Goal: Transaction & Acquisition: Purchase product/service

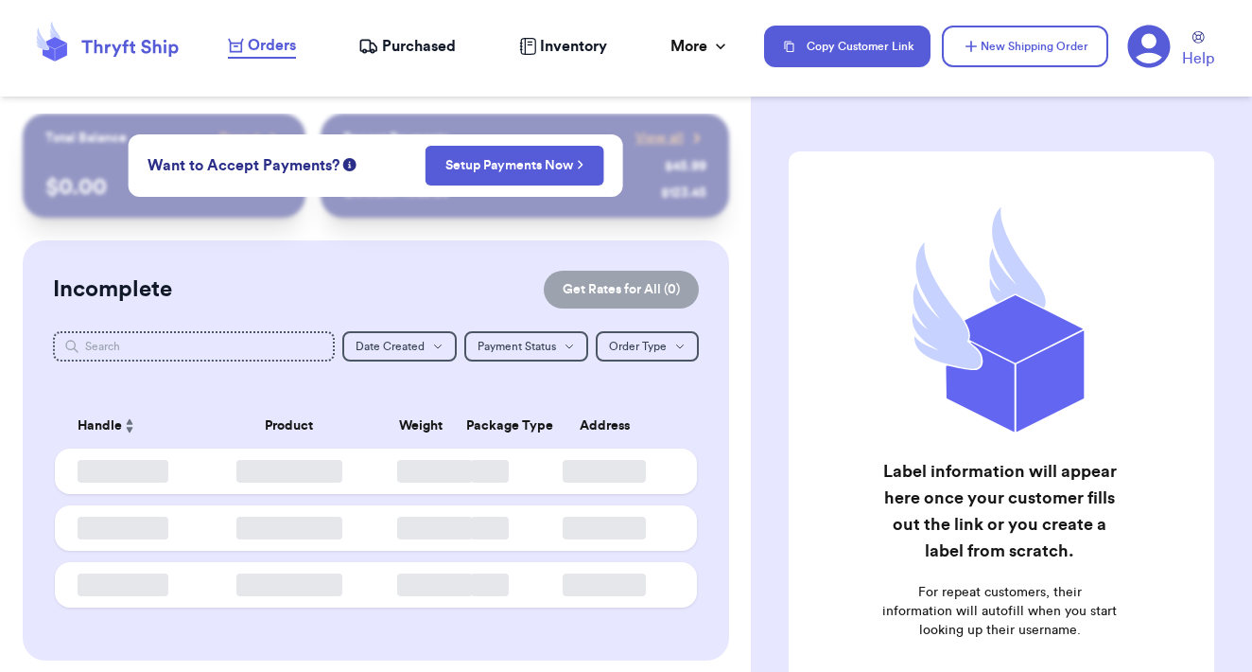
checkbox input "false"
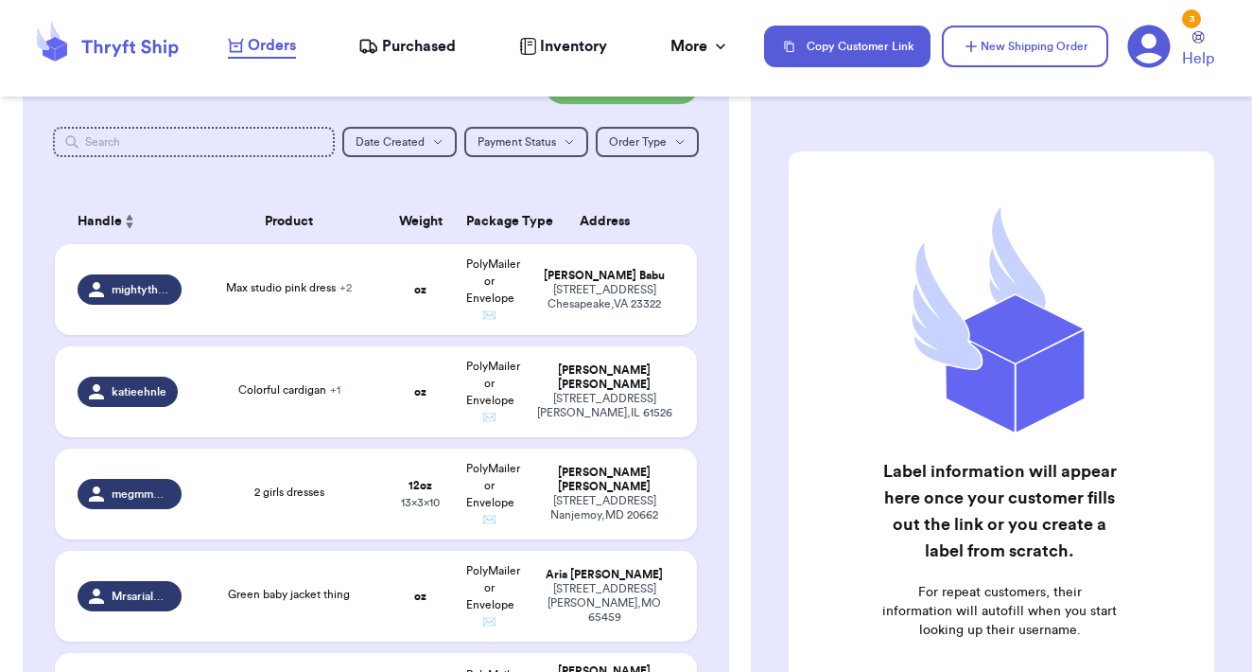
scroll to position [184, 0]
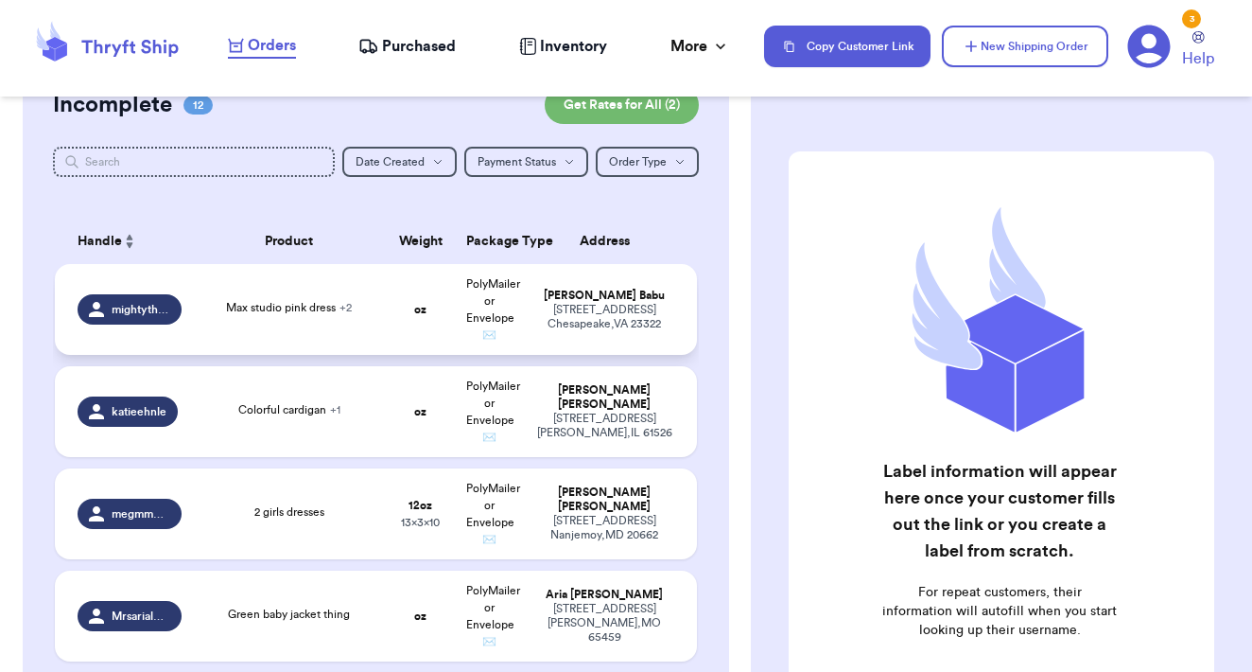
click at [499, 325] on span "PolyMailer or Envelope ✉️" at bounding box center [493, 309] width 54 height 62
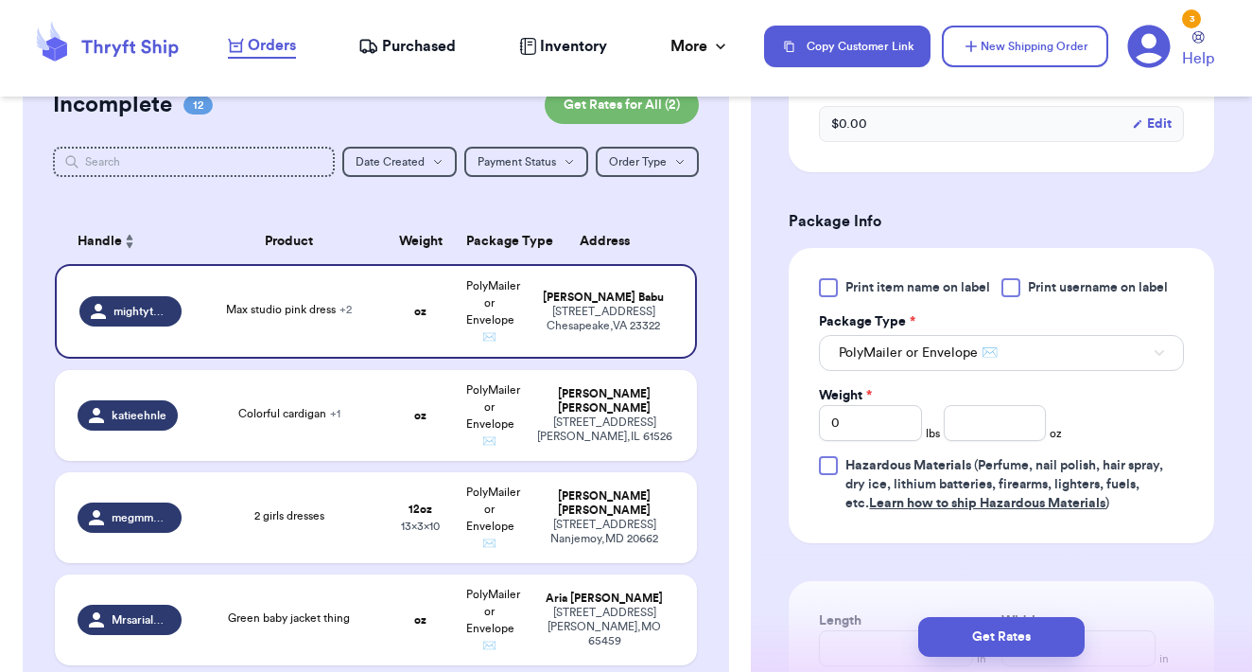
scroll to position [843, 0]
click at [871, 404] on input "0" at bounding box center [870, 422] width 103 height 36
type input "3"
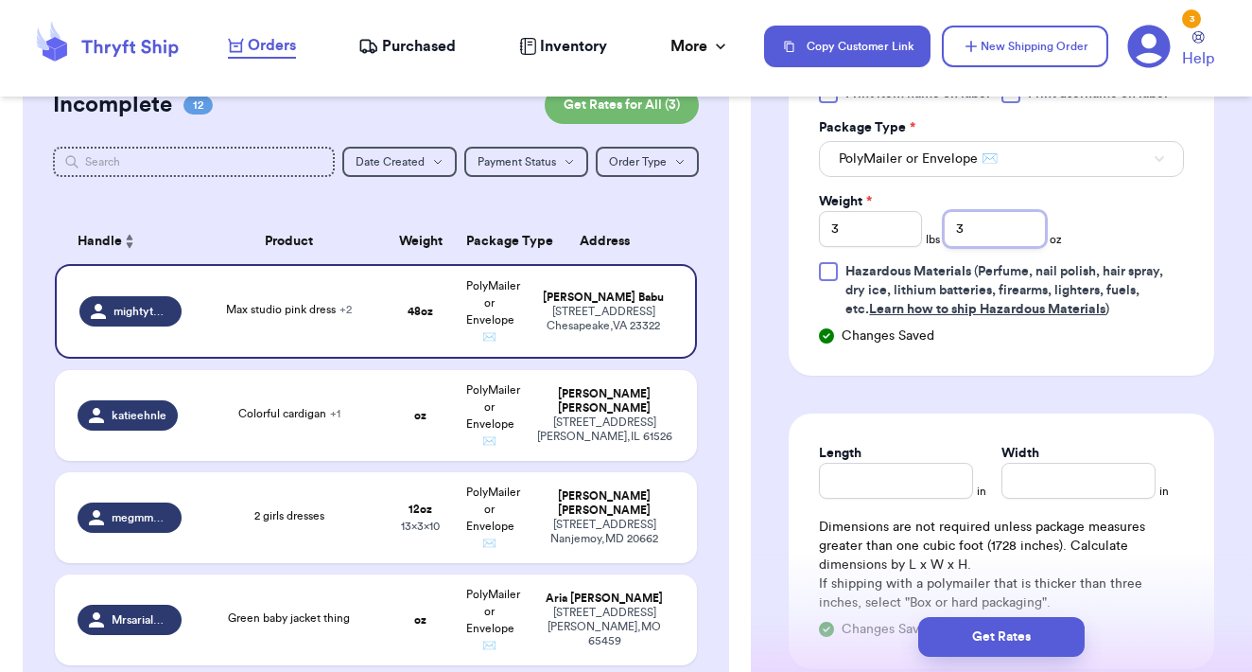
scroll to position [1042, 0]
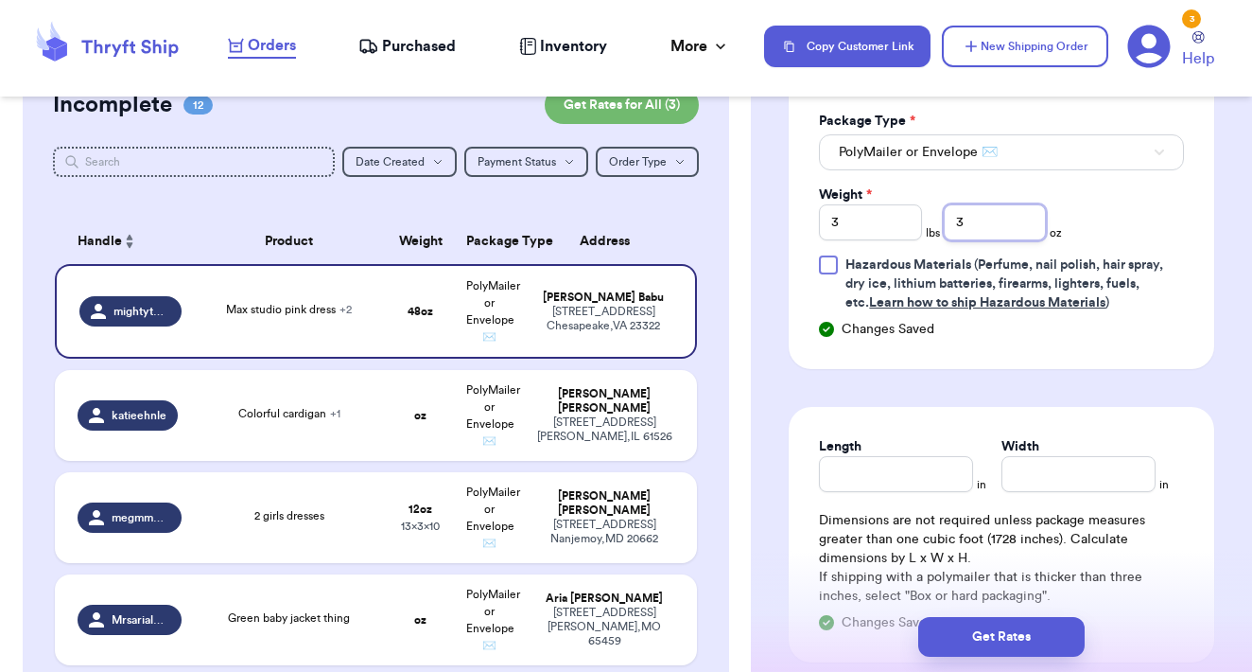
type input "3"
click at [902, 464] on input "Length" at bounding box center [896, 474] width 154 height 36
type input "15"
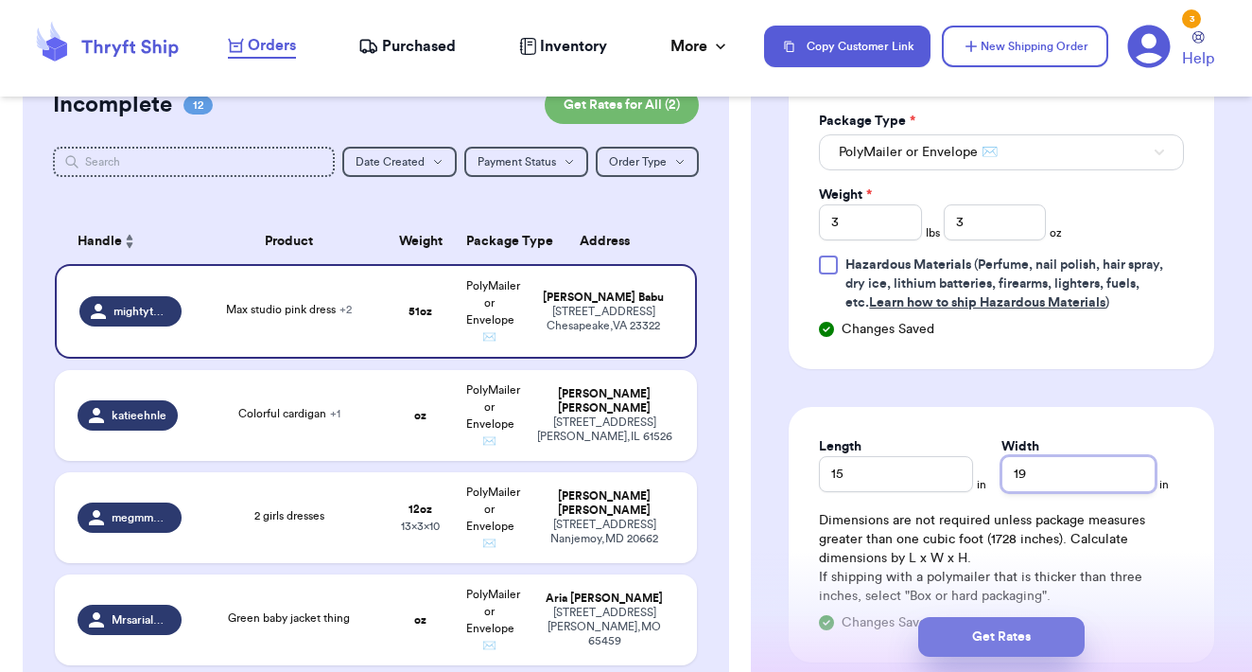
type input "19"
click at [1048, 626] on button "Get Rates" at bounding box center [1002, 637] width 166 height 40
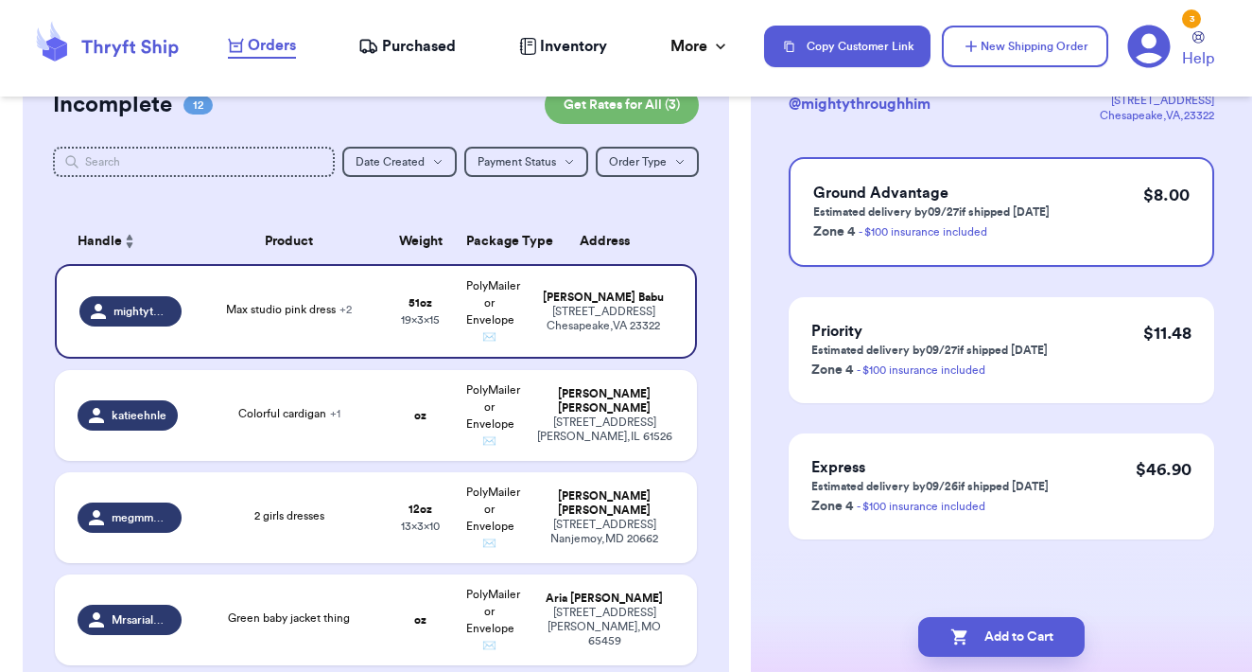
scroll to position [0, 0]
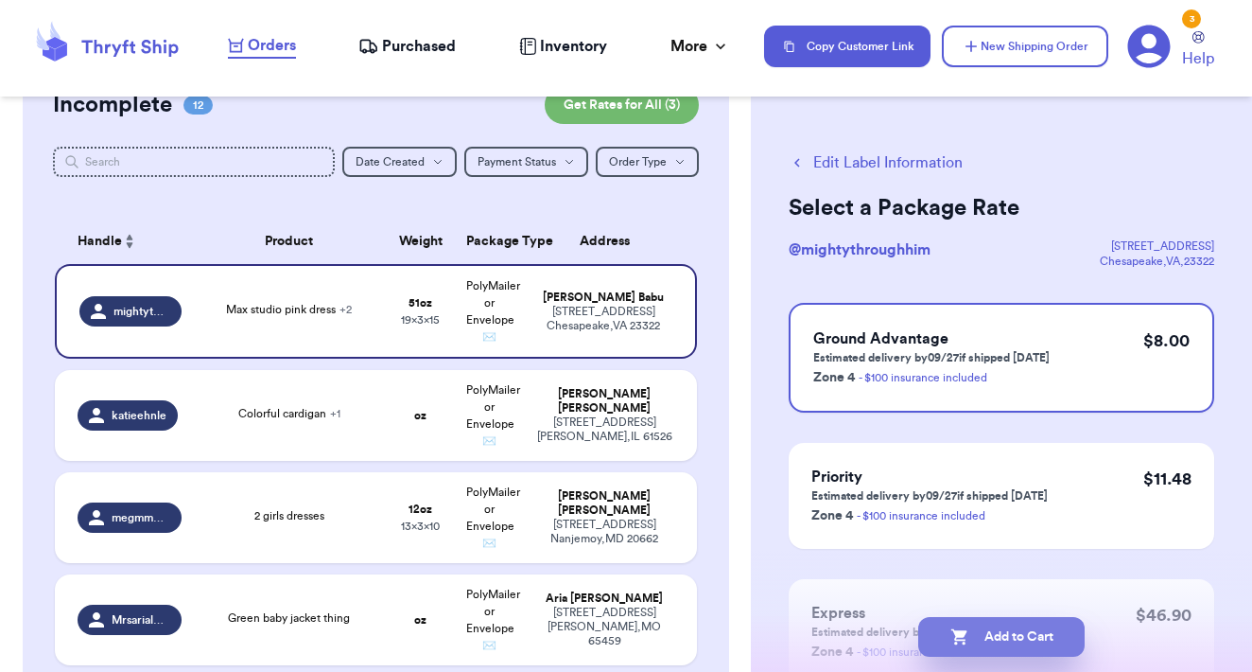
click at [1052, 636] on button "Add to Cart" at bounding box center [1002, 637] width 166 height 40
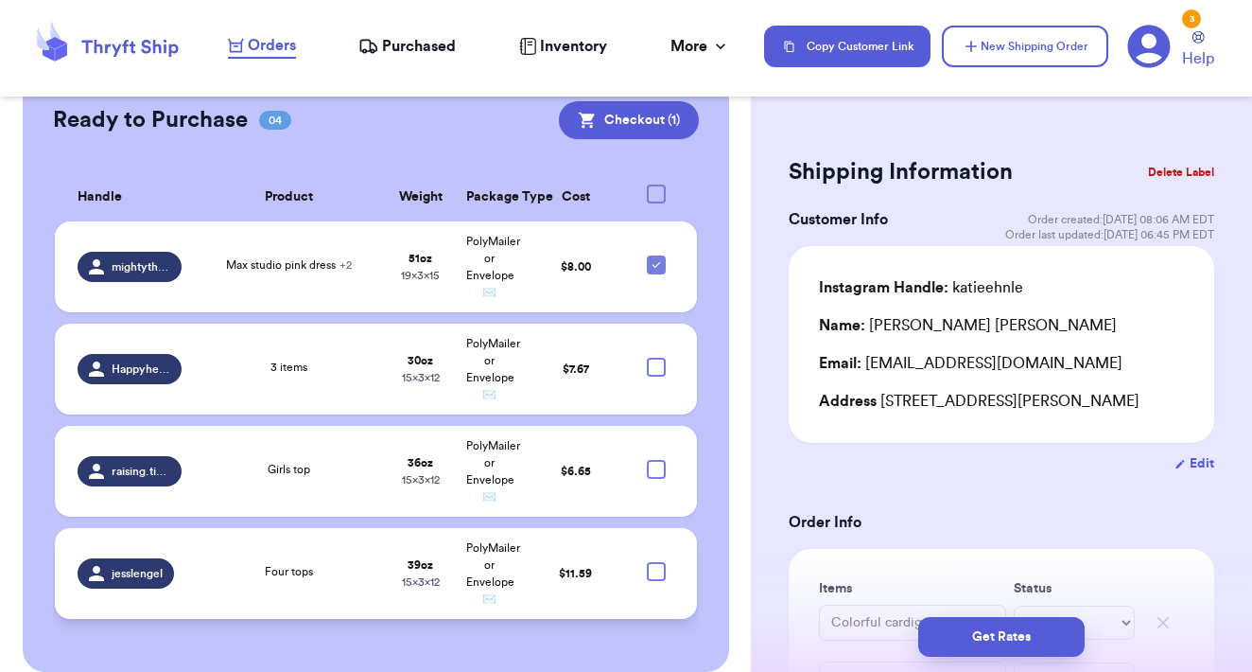
scroll to position [1591, 0]
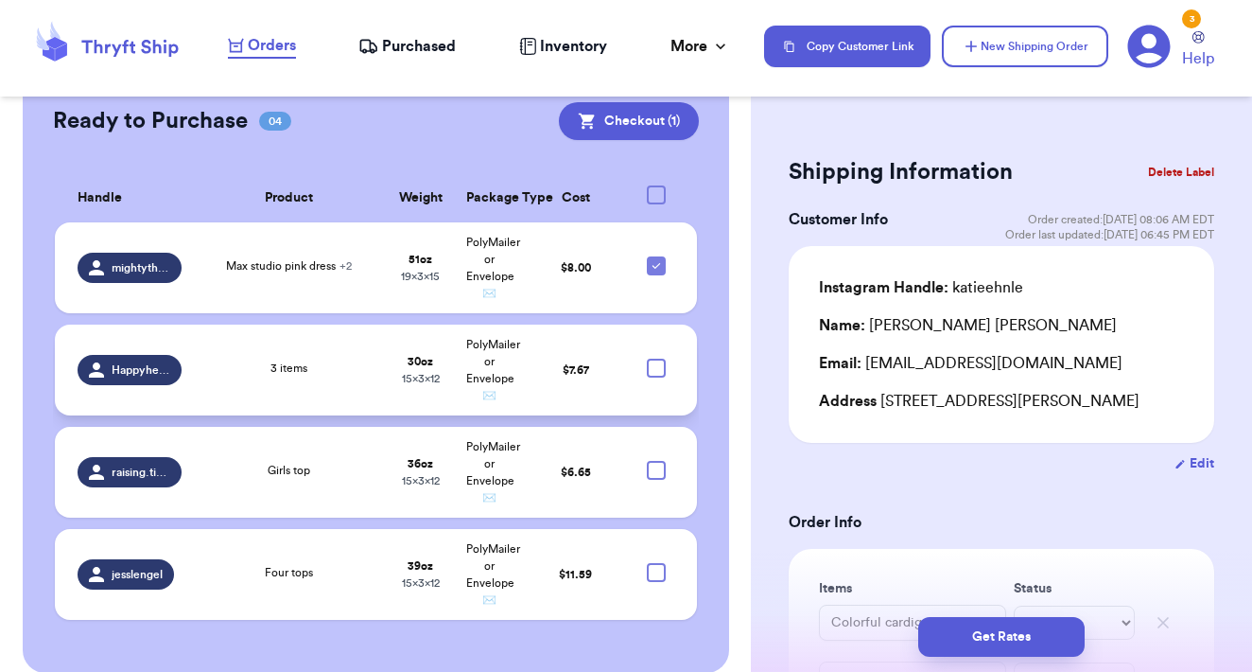
click at [659, 359] on div at bounding box center [656, 368] width 19 height 19
click at [656, 358] on input "checkbox" at bounding box center [656, 358] width 1 height 1
checkbox input "true"
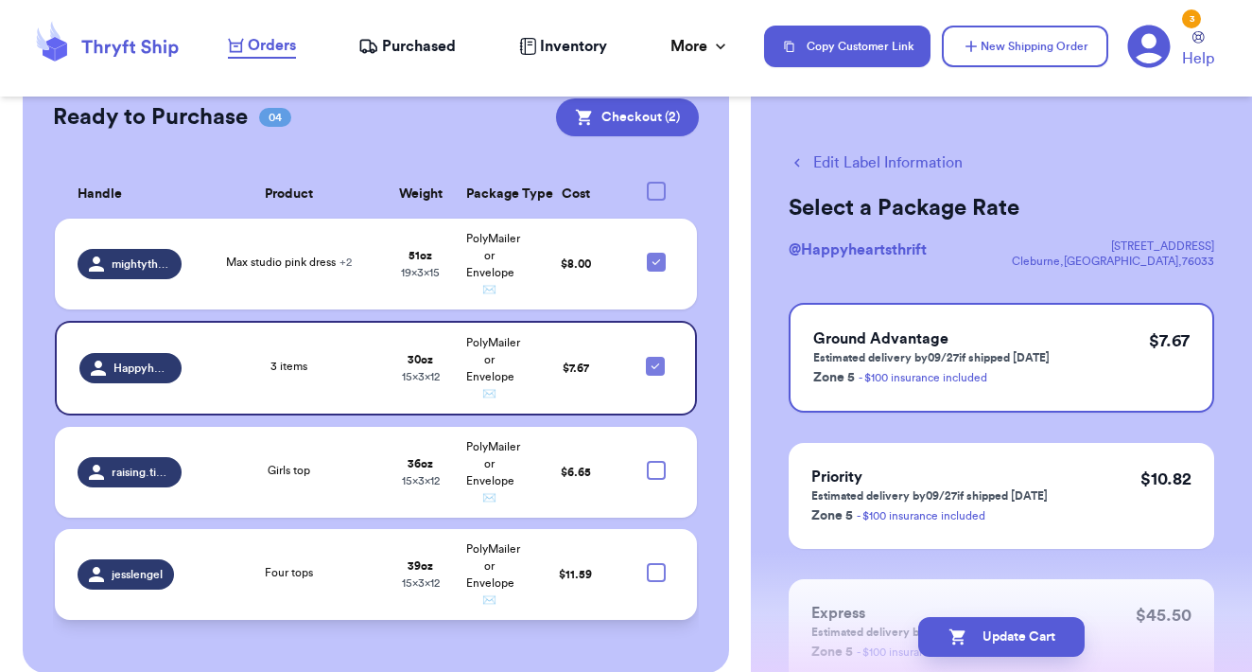
click at [654, 563] on div at bounding box center [656, 572] width 19 height 19
click at [656, 563] on input "checkbox" at bounding box center [656, 562] width 1 height 1
checkbox input "true"
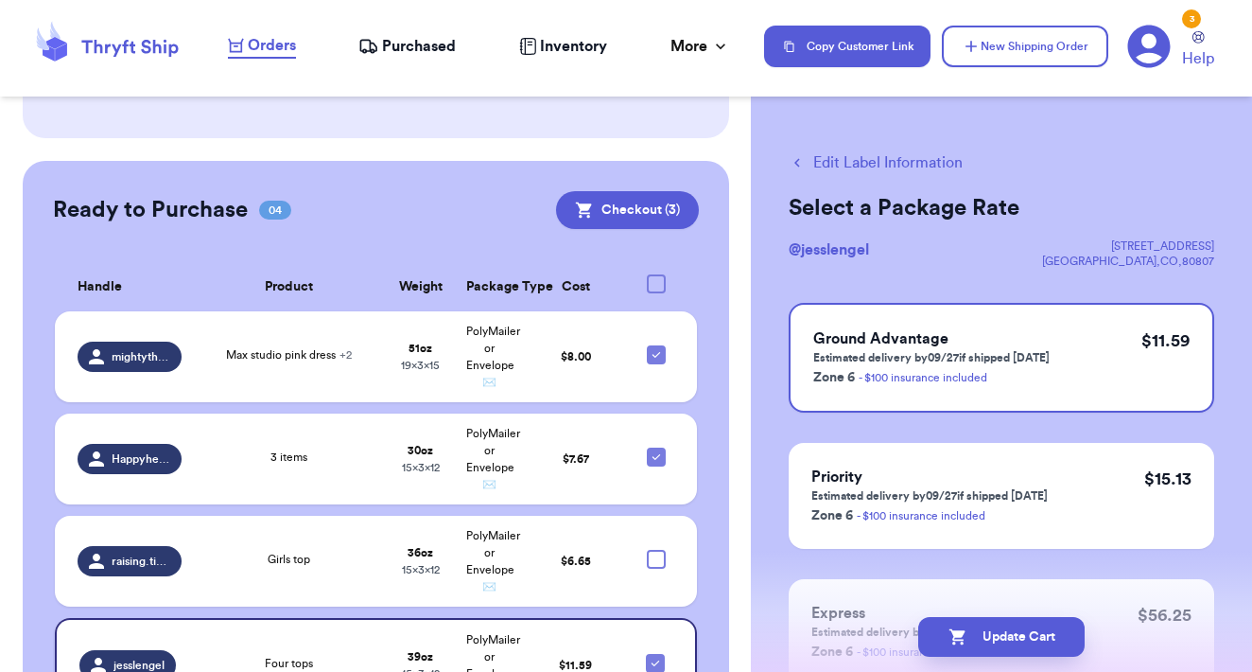
scroll to position [1497, 0]
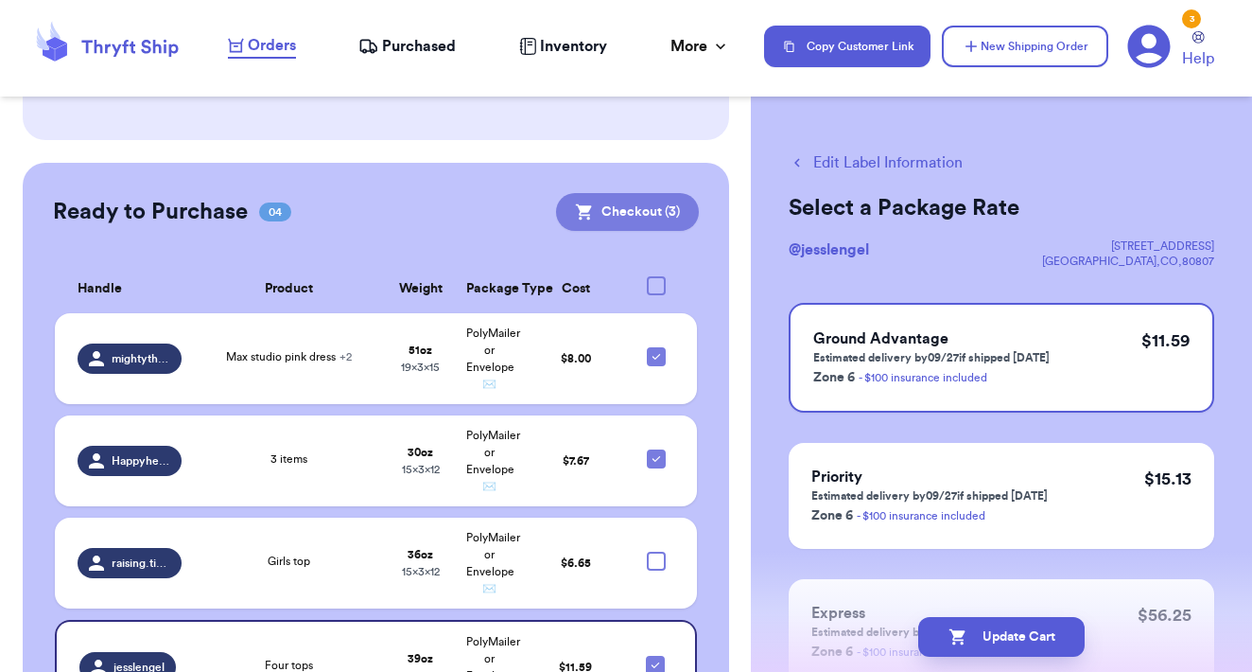
click at [651, 198] on button "Checkout ( 3 )" at bounding box center [627, 212] width 143 height 38
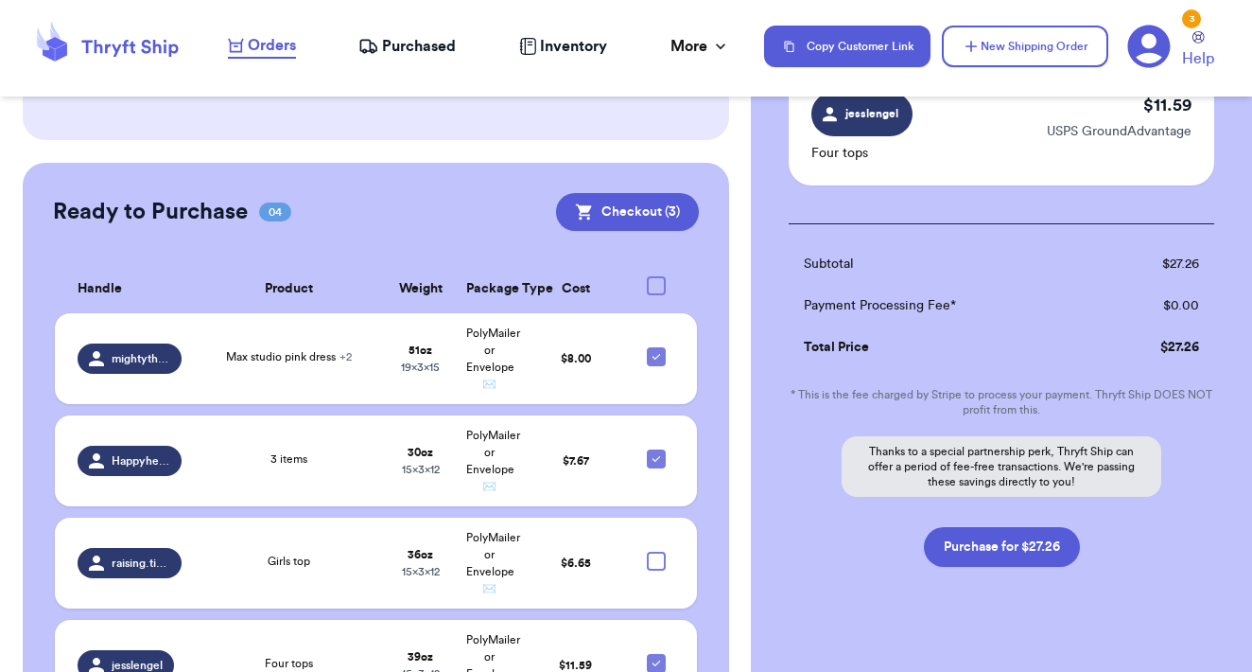
scroll to position [429, 0]
click at [951, 549] on button "Purchase for $27.26" at bounding box center [1002, 546] width 156 height 40
checkbox input "false"
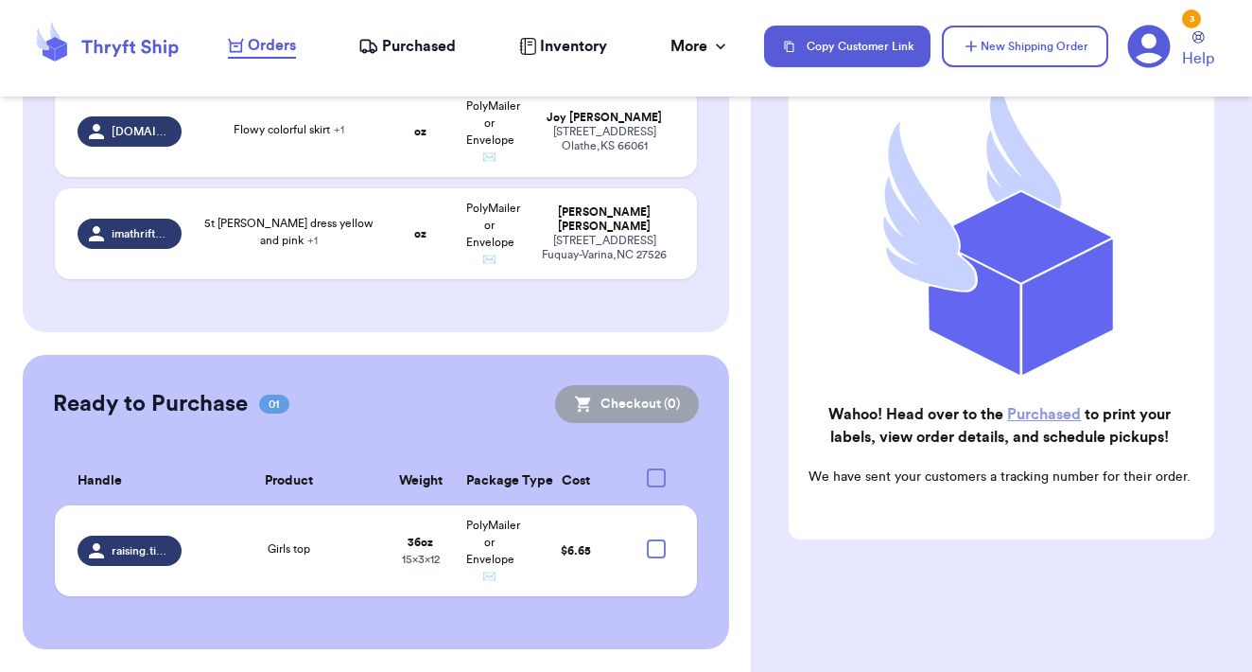
scroll to position [1281, 0]
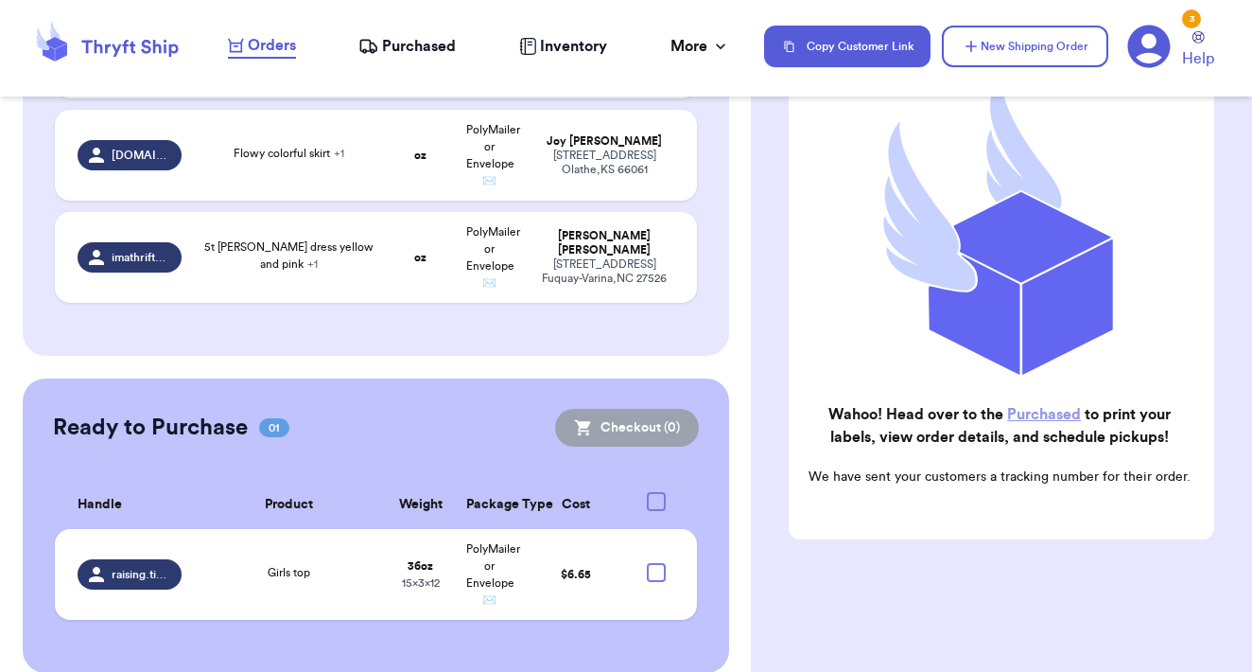
click at [1029, 417] on link "Purchased" at bounding box center [1044, 414] width 74 height 15
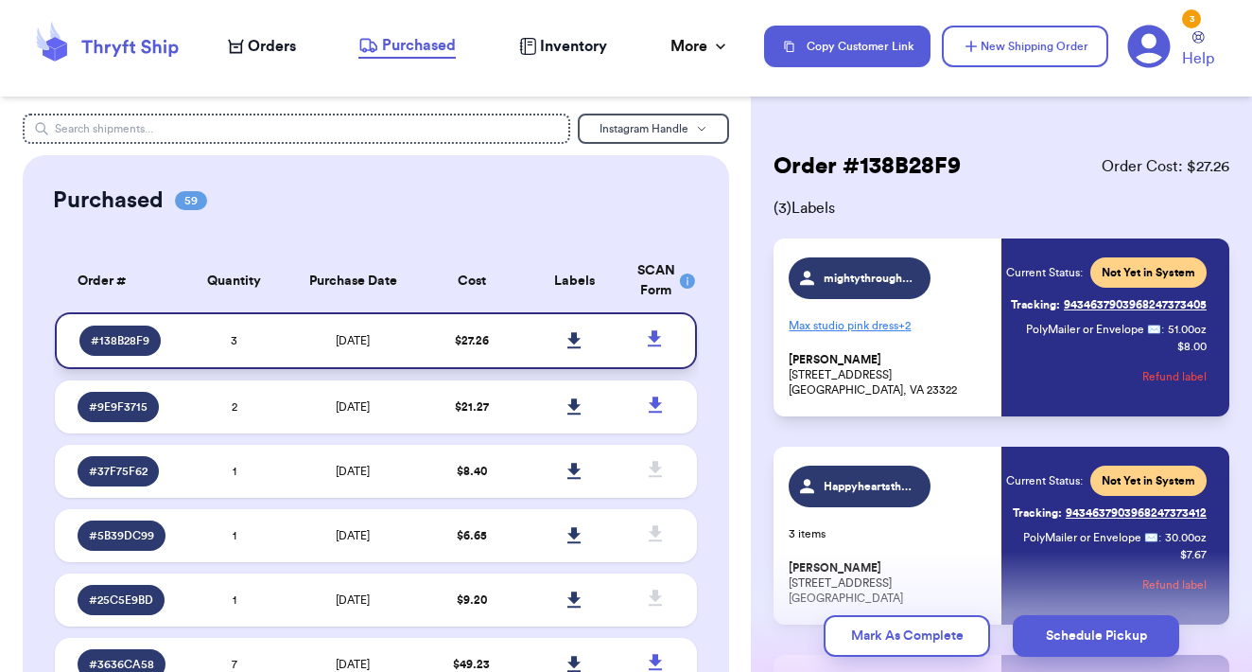
click at [570, 349] on icon at bounding box center [575, 340] width 14 height 17
click at [261, 45] on span "Orders" at bounding box center [272, 46] width 48 height 23
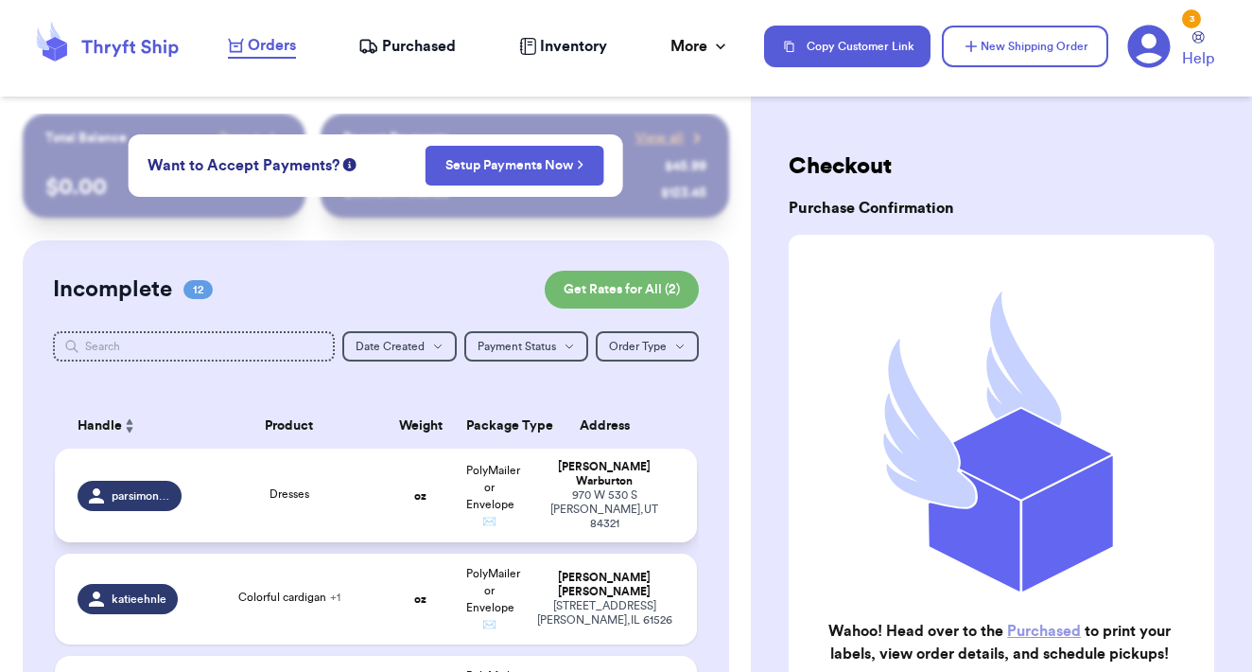
click at [398, 497] on td "oz" at bounding box center [420, 495] width 69 height 94
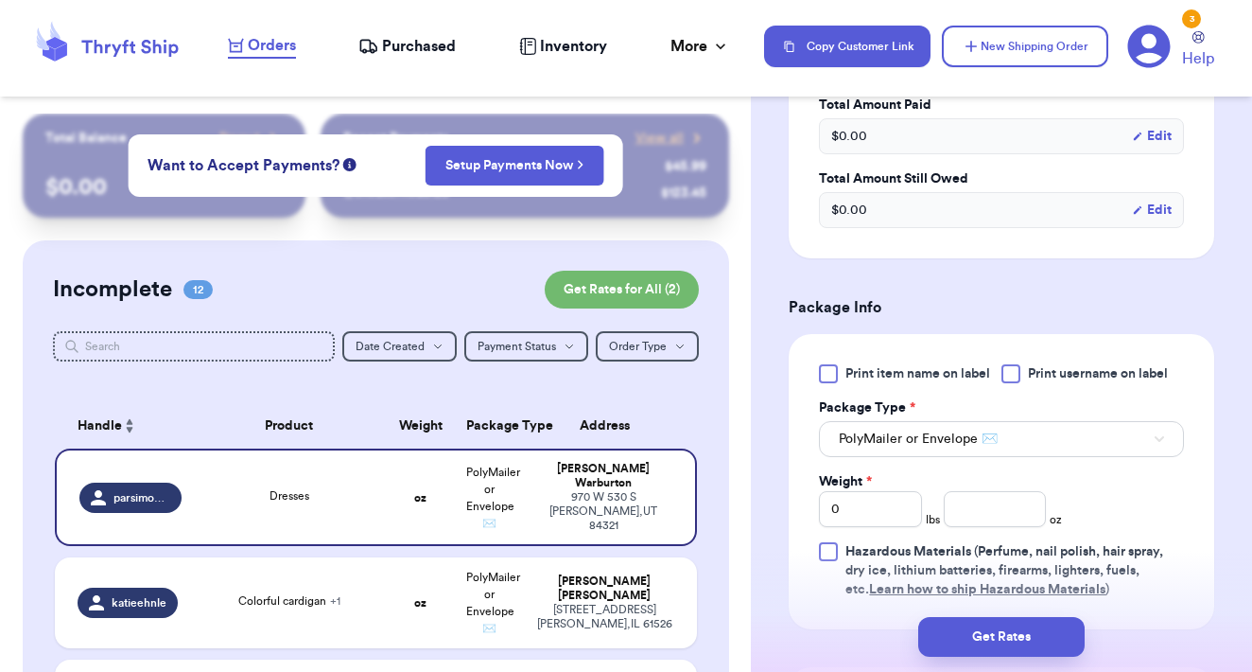
scroll to position [615, 0]
click at [870, 509] on input "0" at bounding box center [870, 508] width 103 height 36
type input "2"
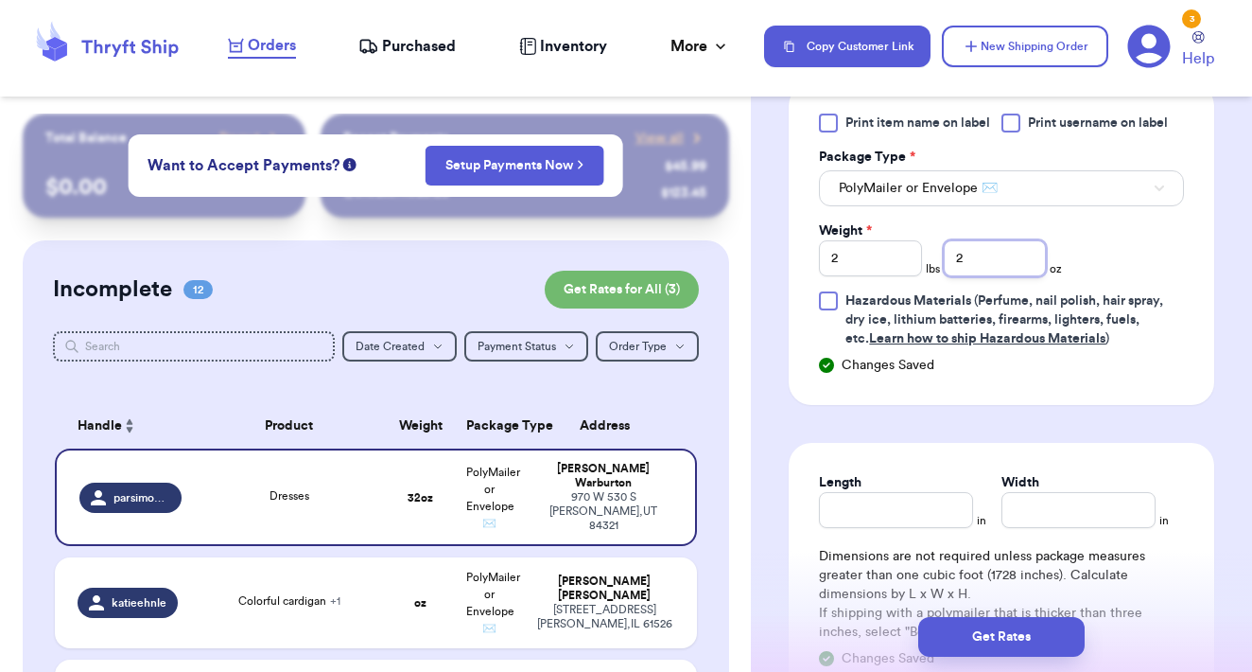
scroll to position [877, 0]
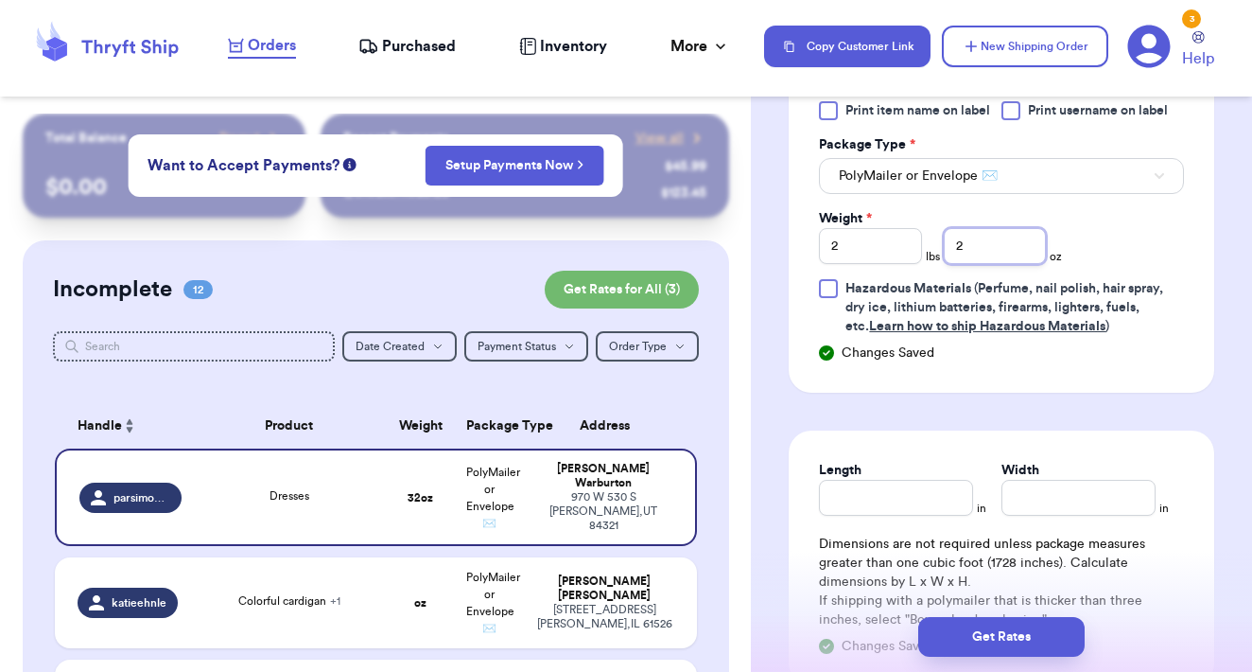
type input "2"
click at [918, 493] on input "Length" at bounding box center [896, 498] width 154 height 36
type input "12"
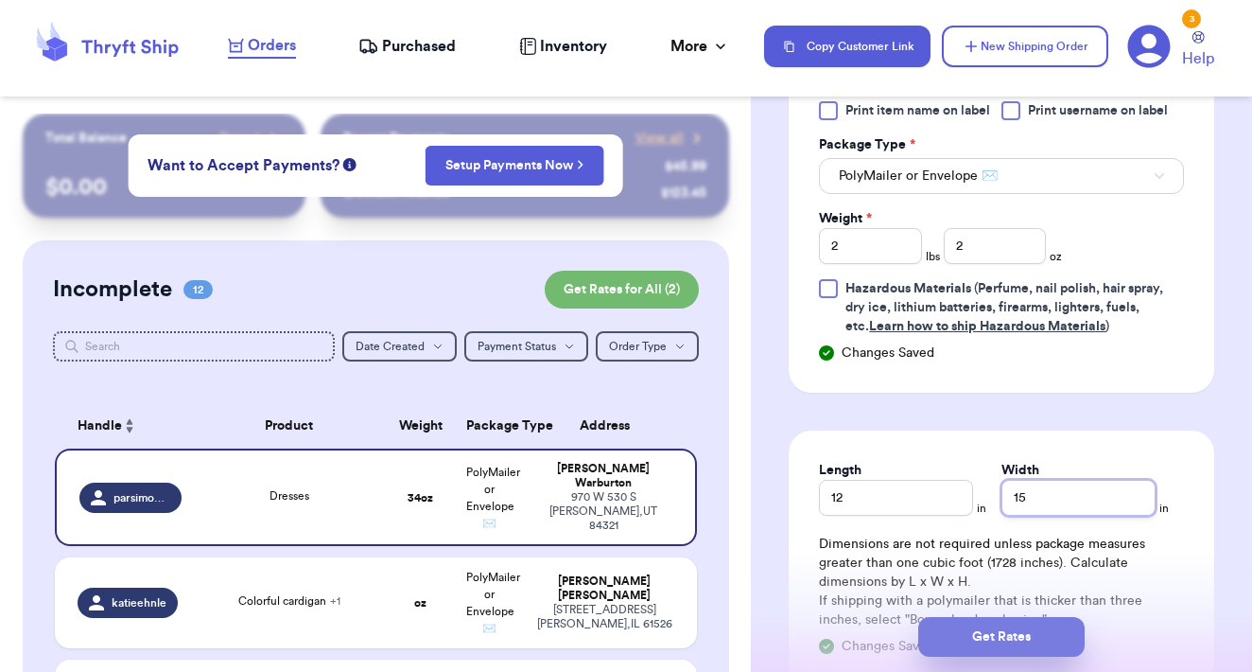
type input "15"
click at [1004, 630] on button "Get Rates" at bounding box center [1002, 637] width 166 height 40
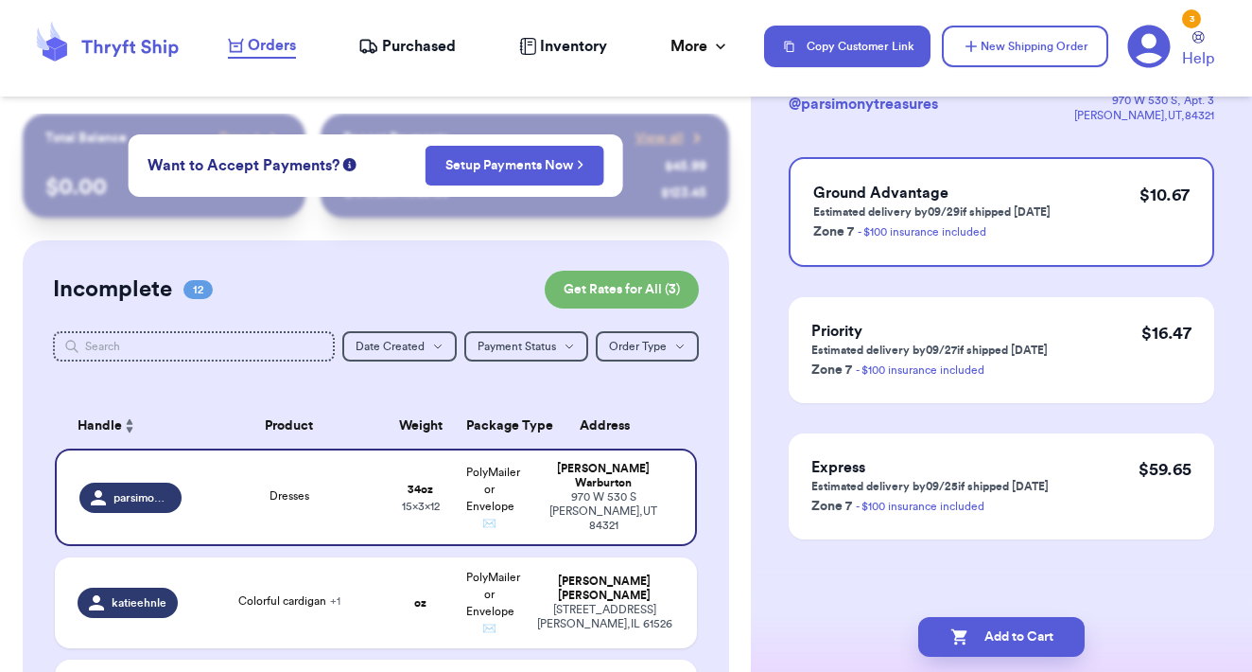
scroll to position [0, 0]
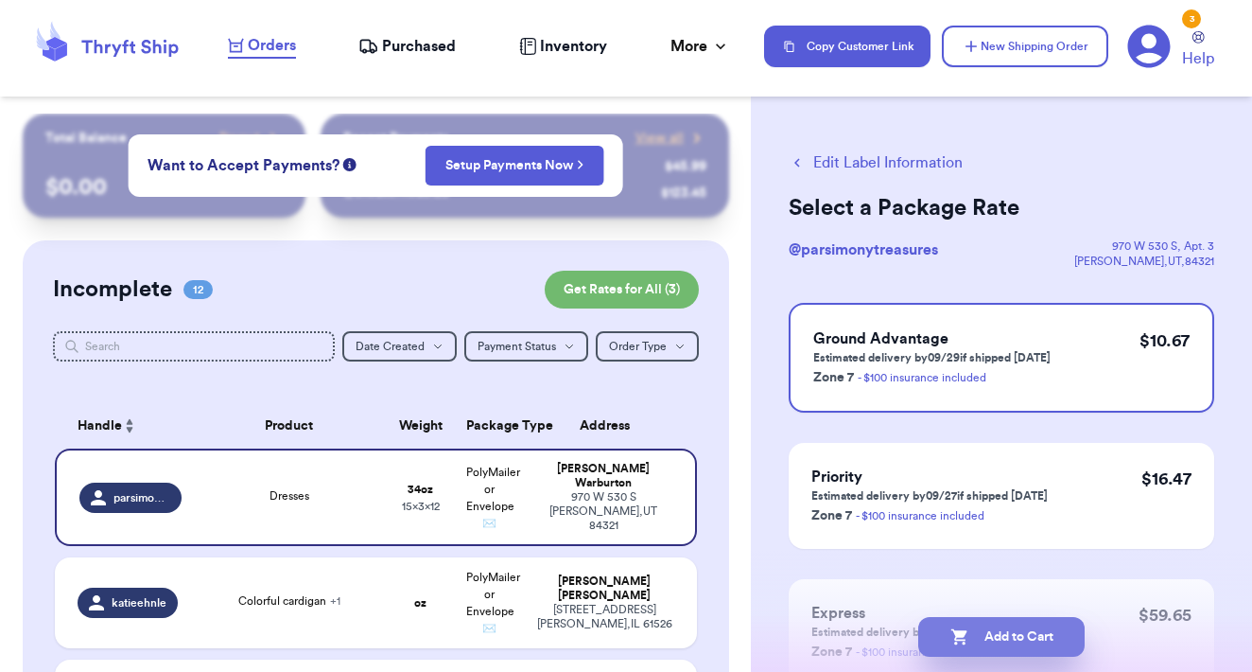
click at [1047, 646] on button "Add to Cart" at bounding box center [1002, 637] width 166 height 40
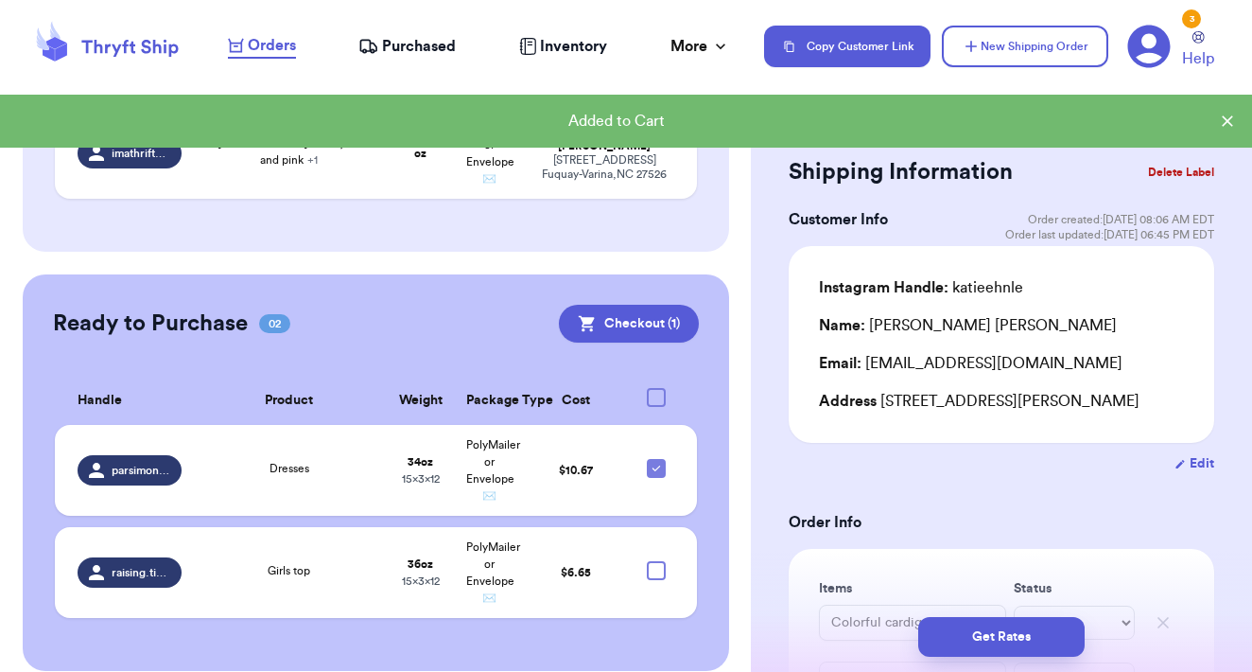
scroll to position [1387, 0]
